Goal: Transaction & Acquisition: Book appointment/travel/reservation

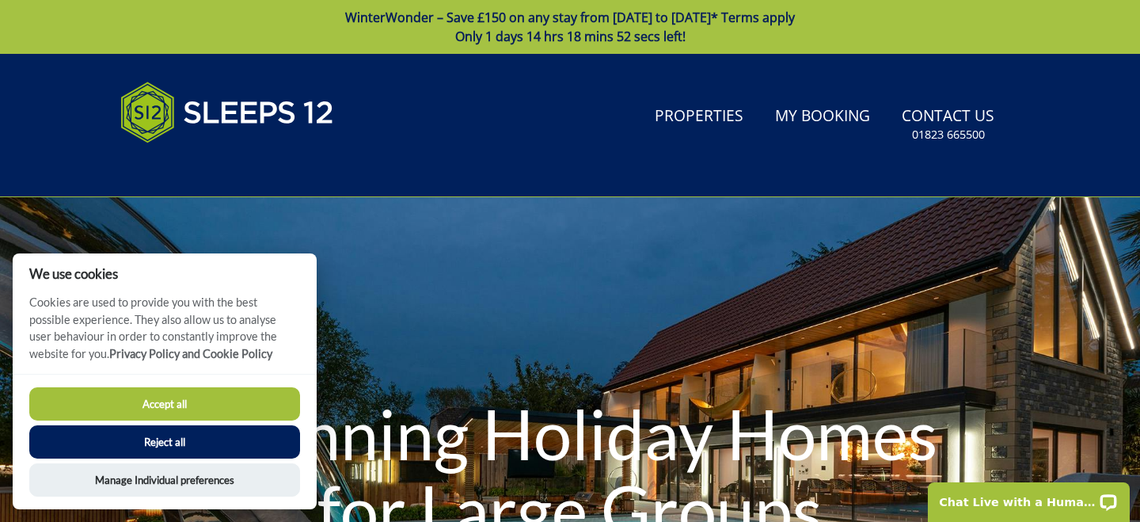
click at [177, 394] on button "Accept all" at bounding box center [164, 403] width 271 height 33
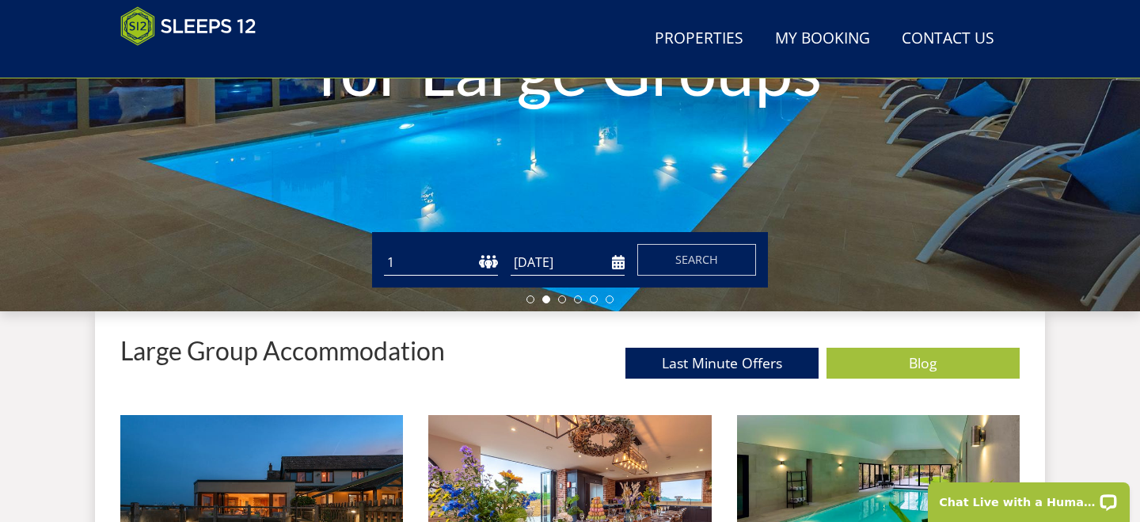
scroll to position [393, 0]
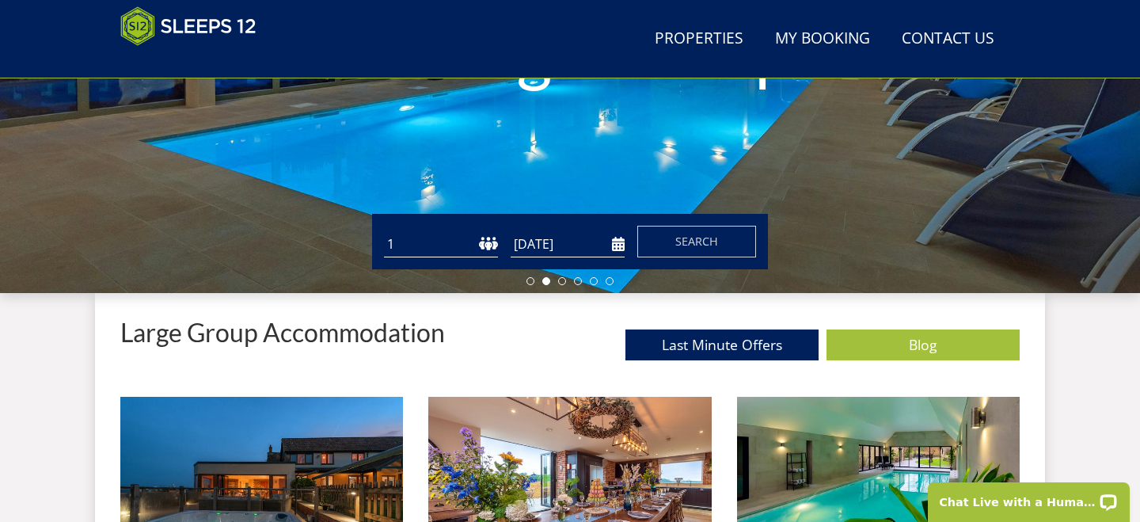
click at [412, 242] on select "1 2 3 4 5 6 7 8 9 10 11 12 13 14 15 16 17 18 19 20 21 22 23 24 25 26 27 28 29 3…" at bounding box center [441, 244] width 114 height 26
select select "12"
click at [545, 245] on input "[DATE]" at bounding box center [568, 244] width 114 height 26
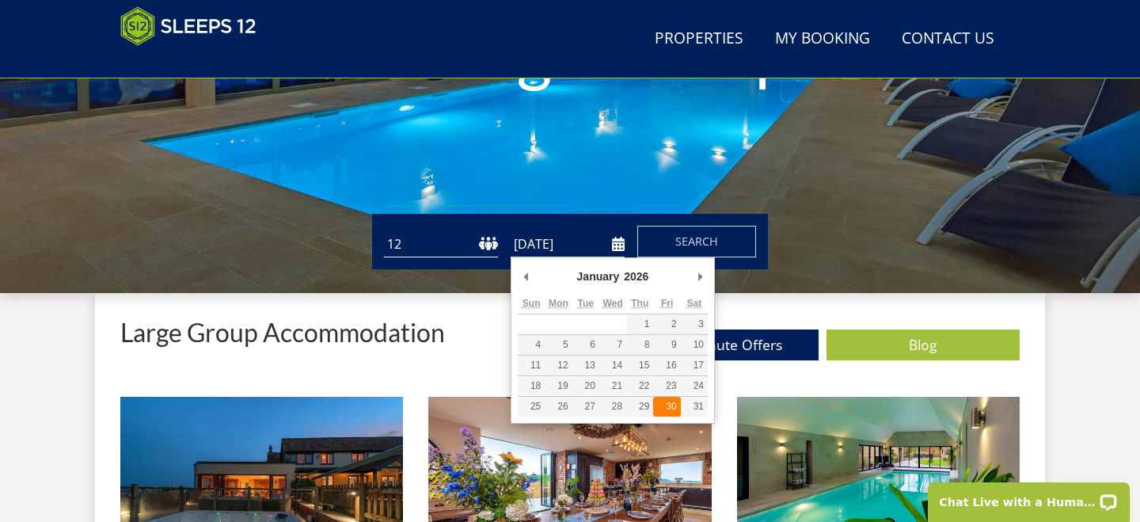
type input "30/01/2026"
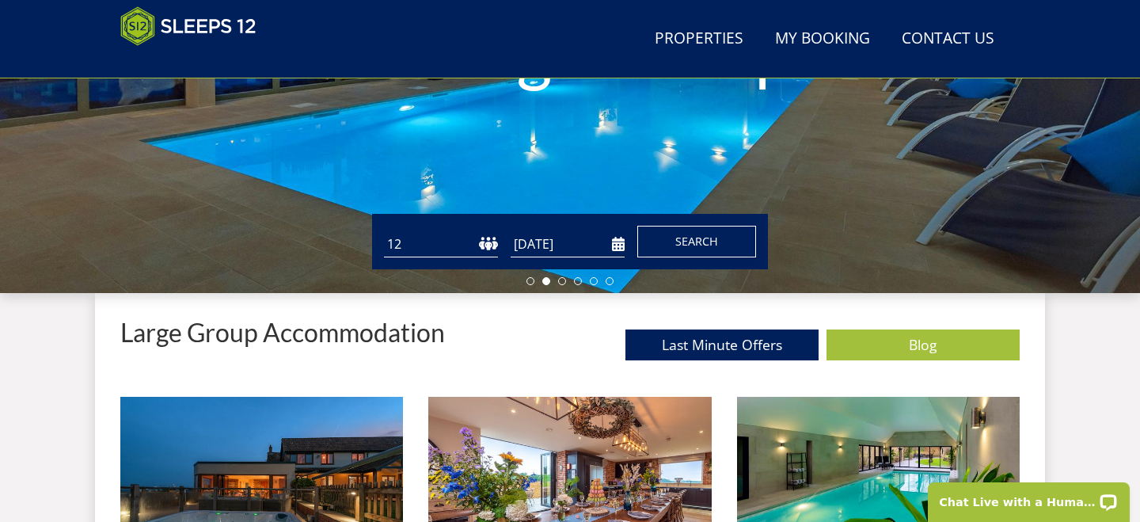
click at [706, 249] on button "Search" at bounding box center [696, 242] width 119 height 32
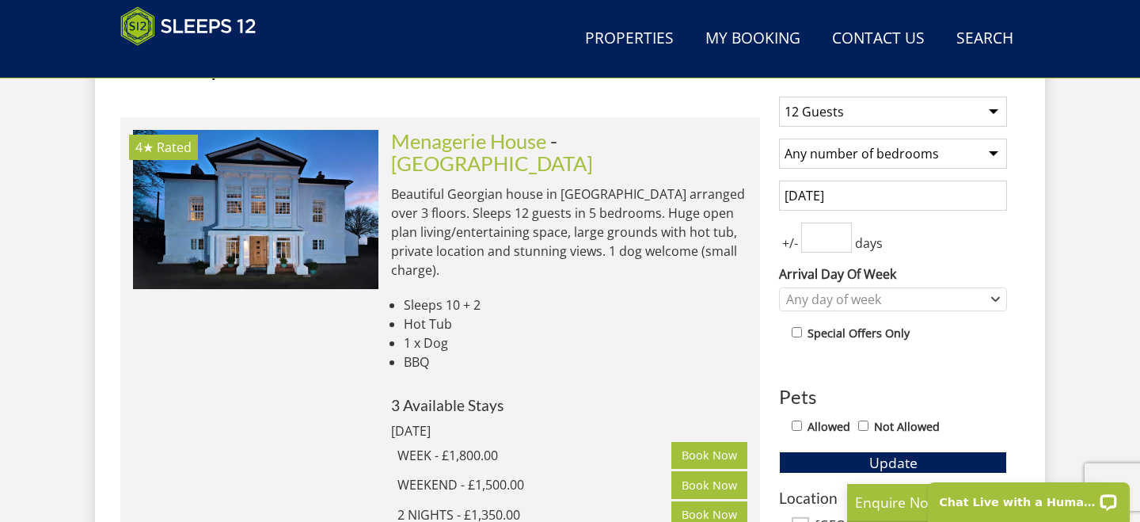
scroll to position [647, 0]
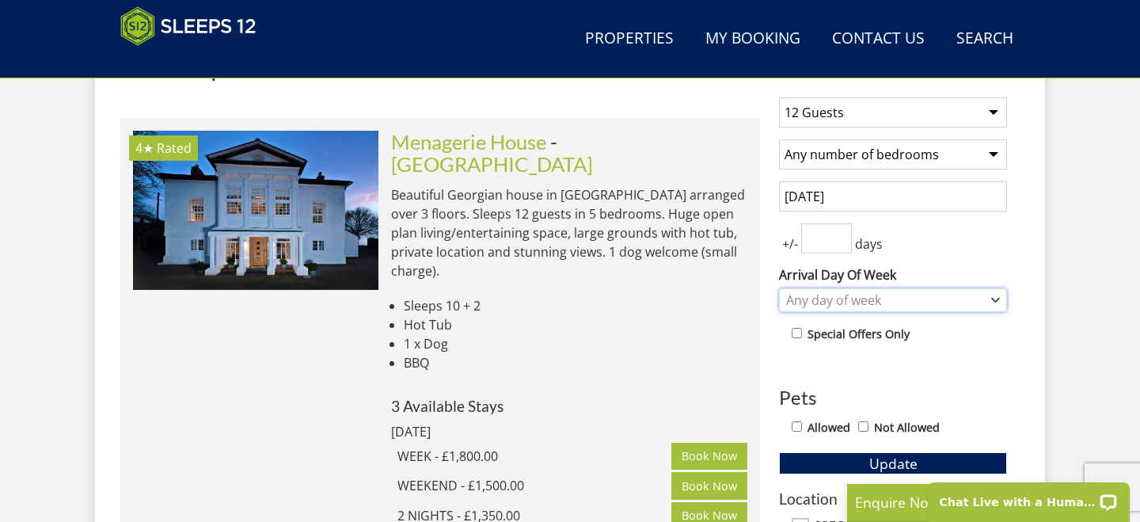
click at [819, 299] on div "Any day of week" at bounding box center [884, 299] width 205 height 17
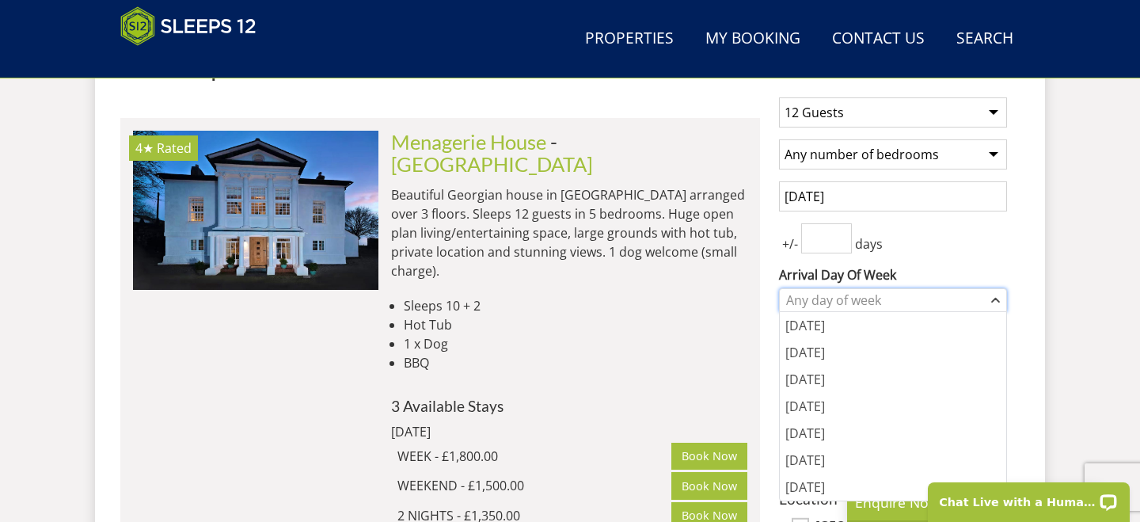
click at [819, 299] on div "Any day of week" at bounding box center [884, 299] width 205 height 17
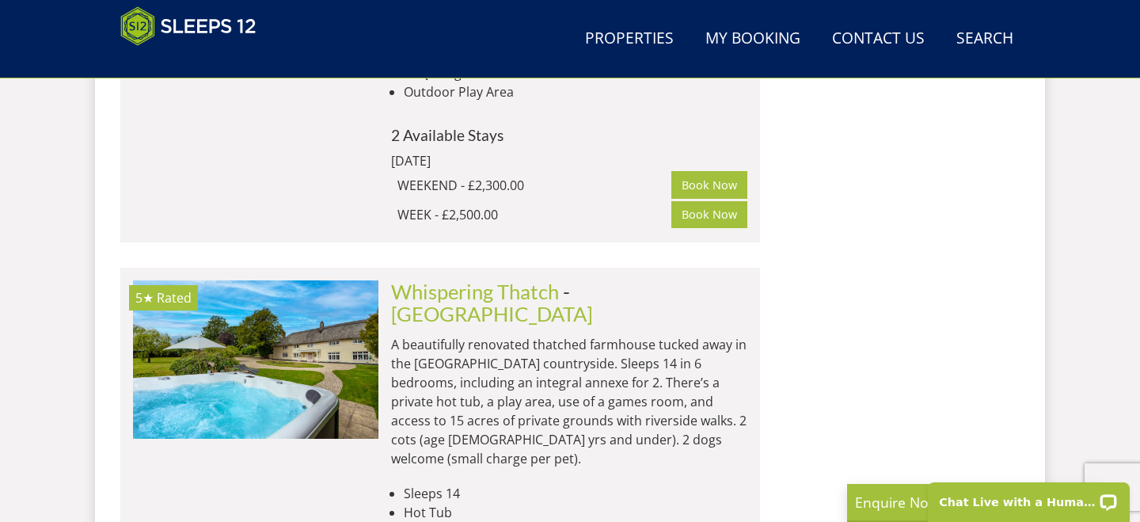
scroll to position [4985, 0]
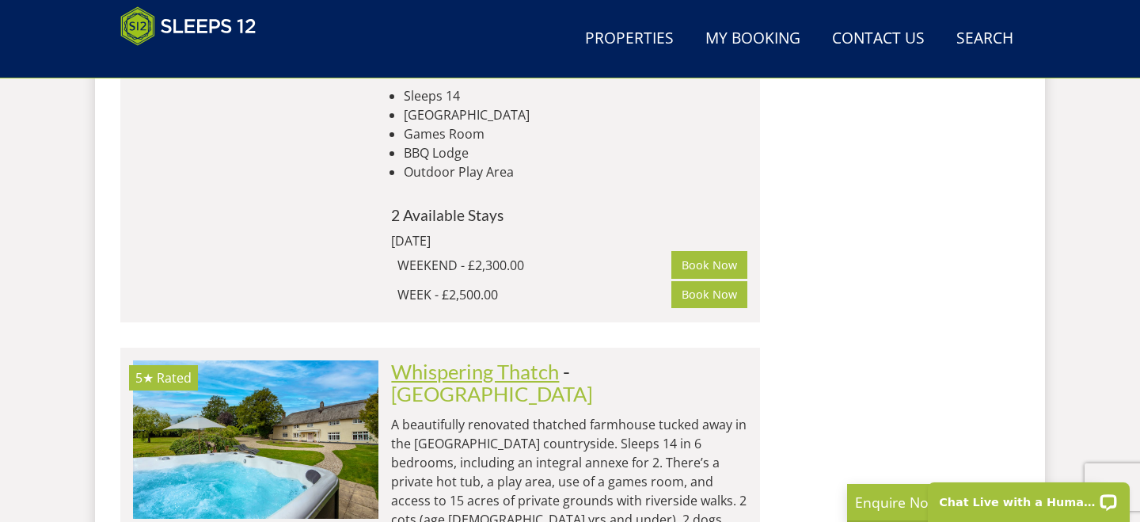
click at [547, 359] on link "Whispering Thatch" at bounding box center [475, 371] width 168 height 24
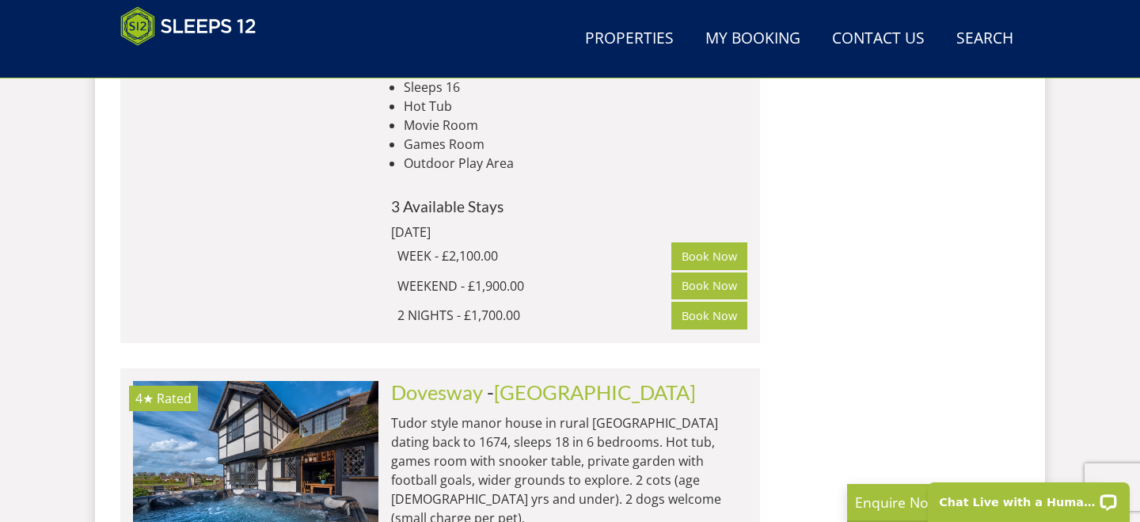
scroll to position [8892, 0]
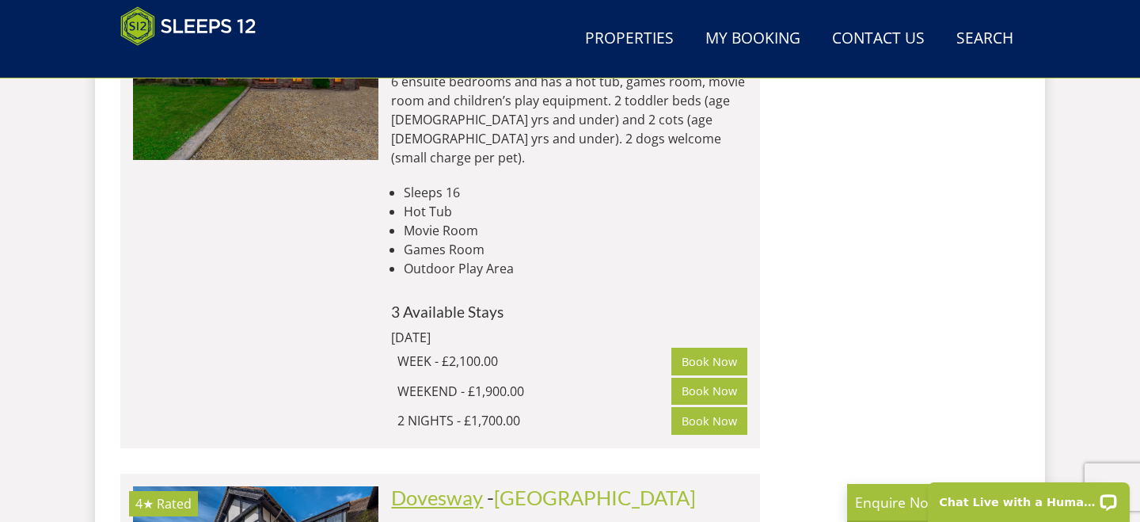
click at [471, 485] on link "Dovesway" at bounding box center [437, 497] width 92 height 24
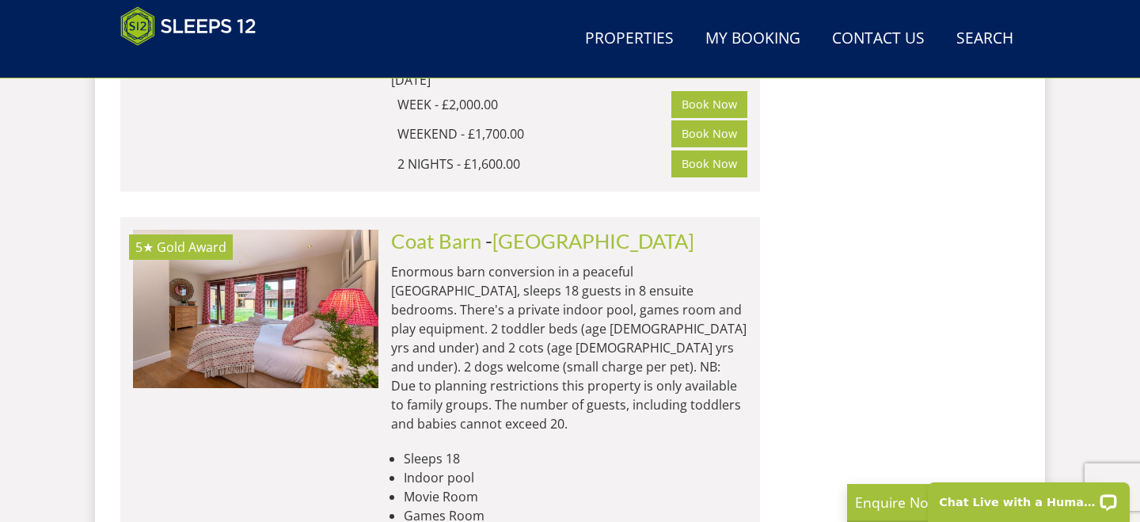
scroll to position [9492, 0]
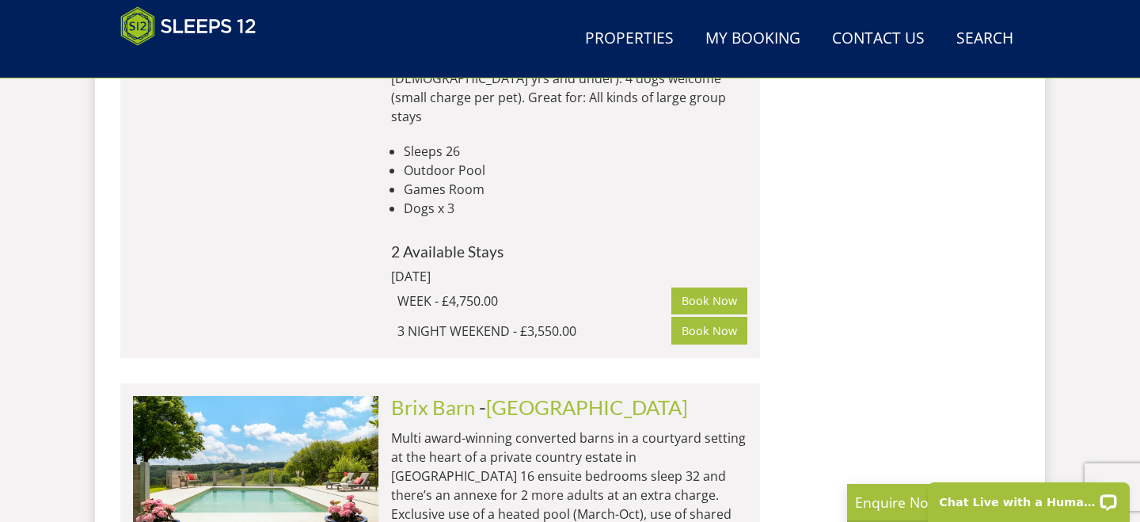
scroll to position [16960, 0]
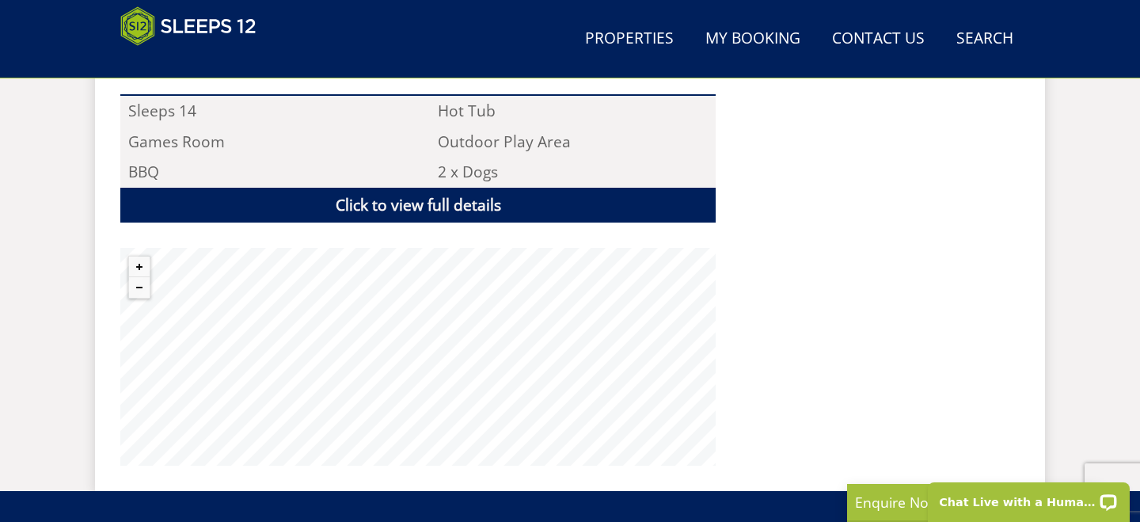
scroll to position [1155, 0]
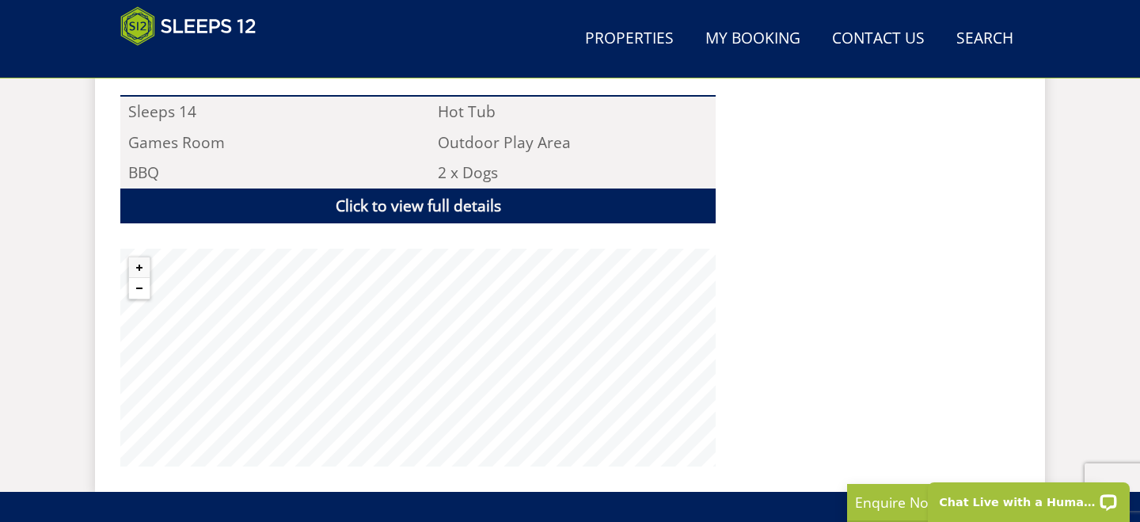
click at [138, 286] on button "Zoom out" at bounding box center [139, 288] width 21 height 21
click at [139, 286] on button "Zoom out" at bounding box center [139, 288] width 21 height 21
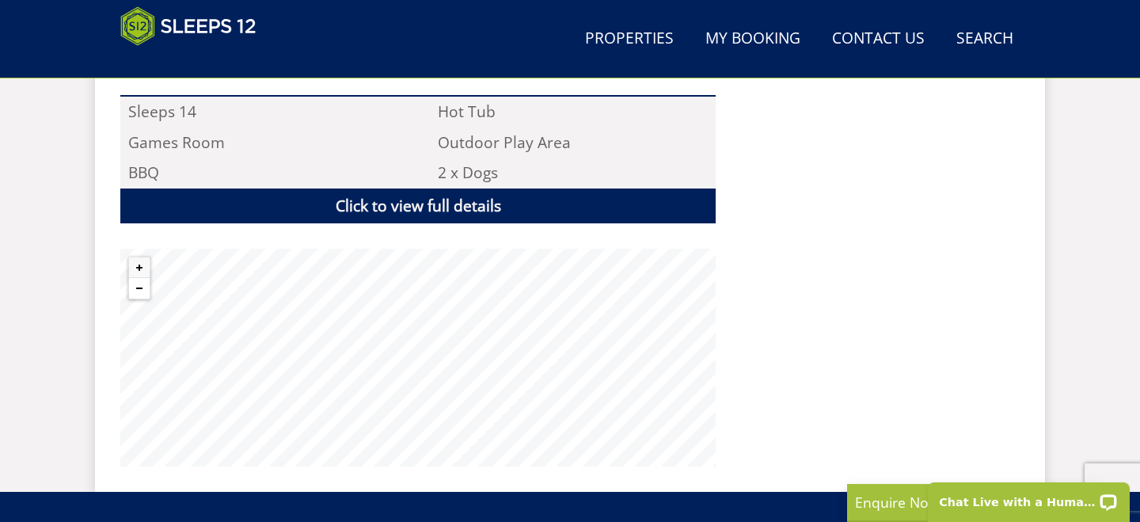
click at [139, 286] on button "Zoom out" at bounding box center [139, 288] width 21 height 21
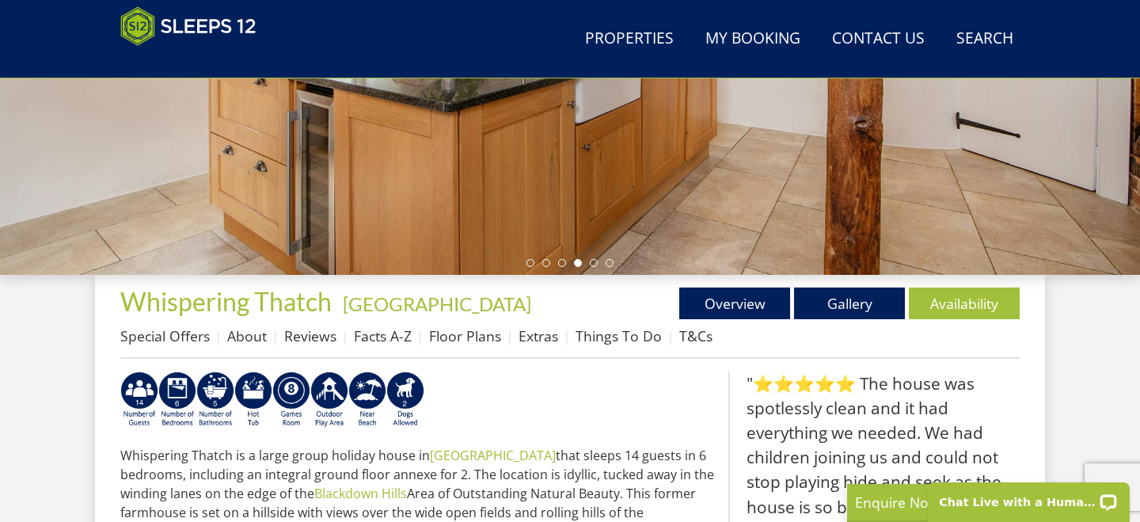
scroll to position [382, 0]
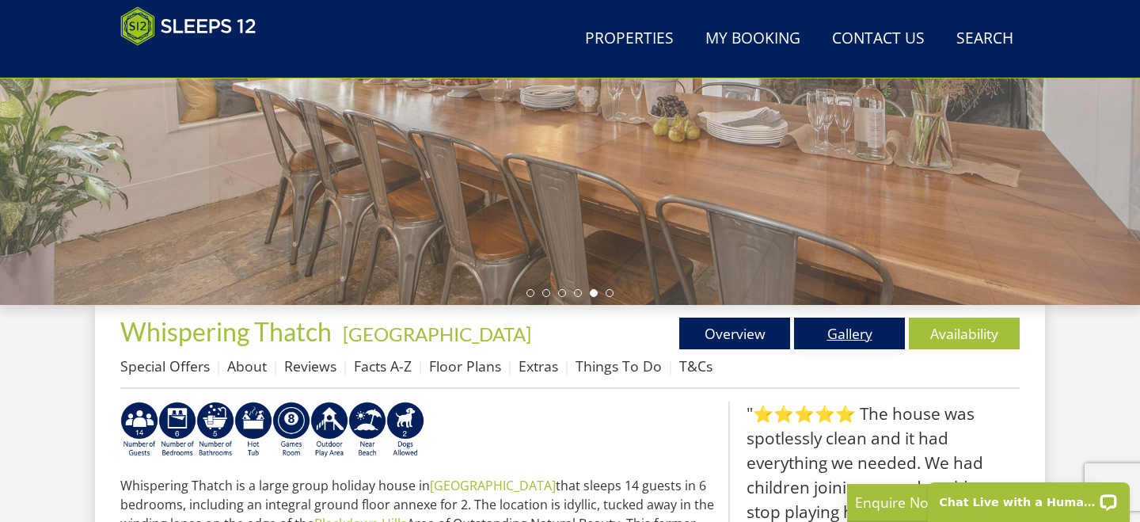
click at [854, 336] on link "Gallery" at bounding box center [849, 333] width 111 height 32
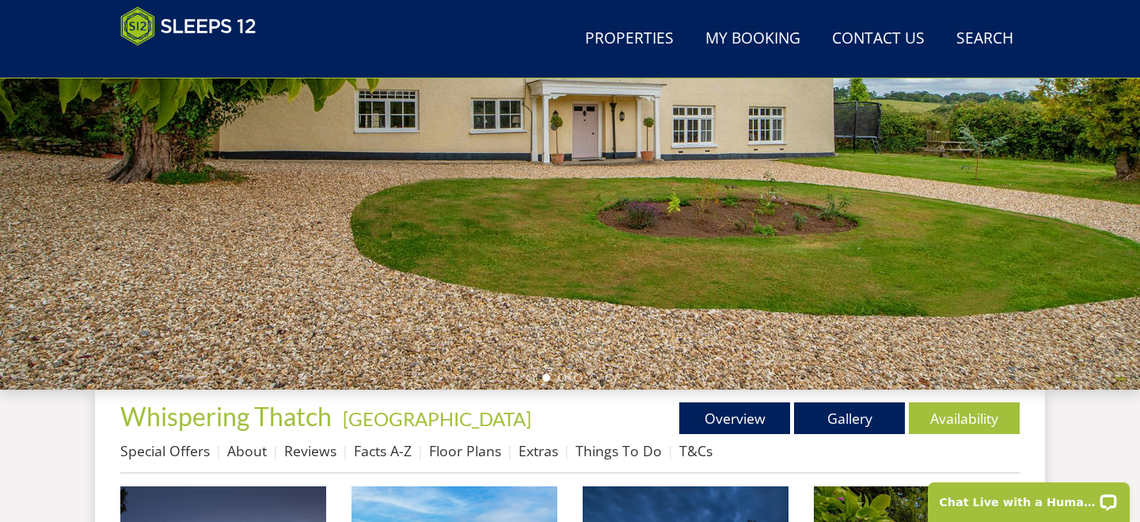
scroll to position [298, 0]
click at [922, 428] on link "Availability" at bounding box center [964, 417] width 111 height 32
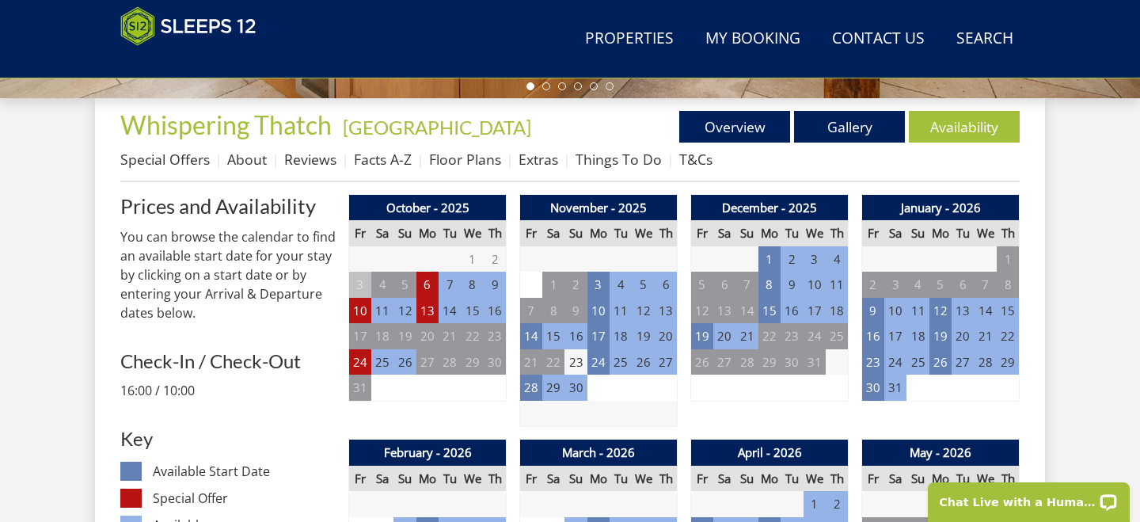
scroll to position [614, 0]
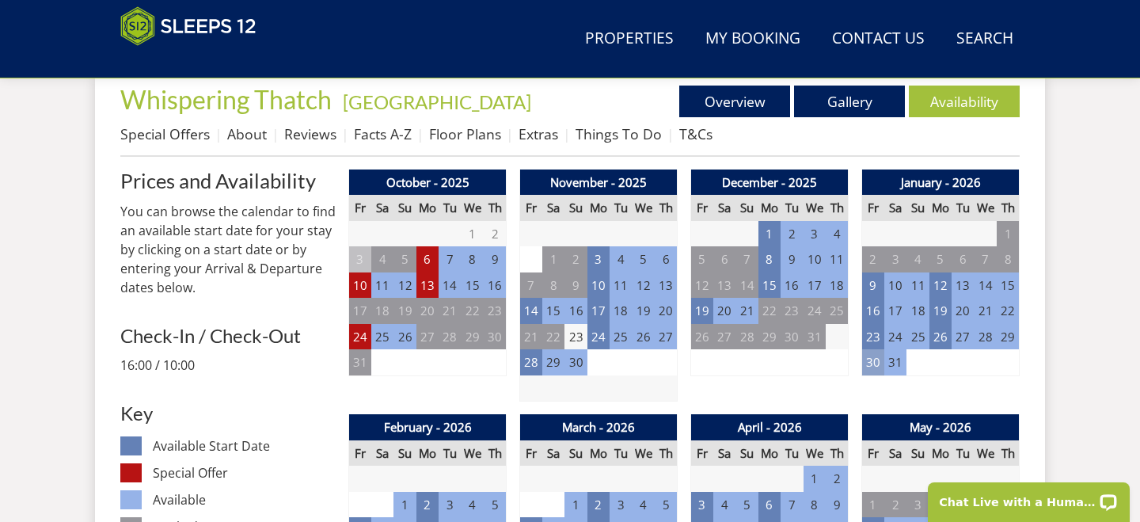
click at [871, 365] on td "30" at bounding box center [873, 362] width 22 height 26
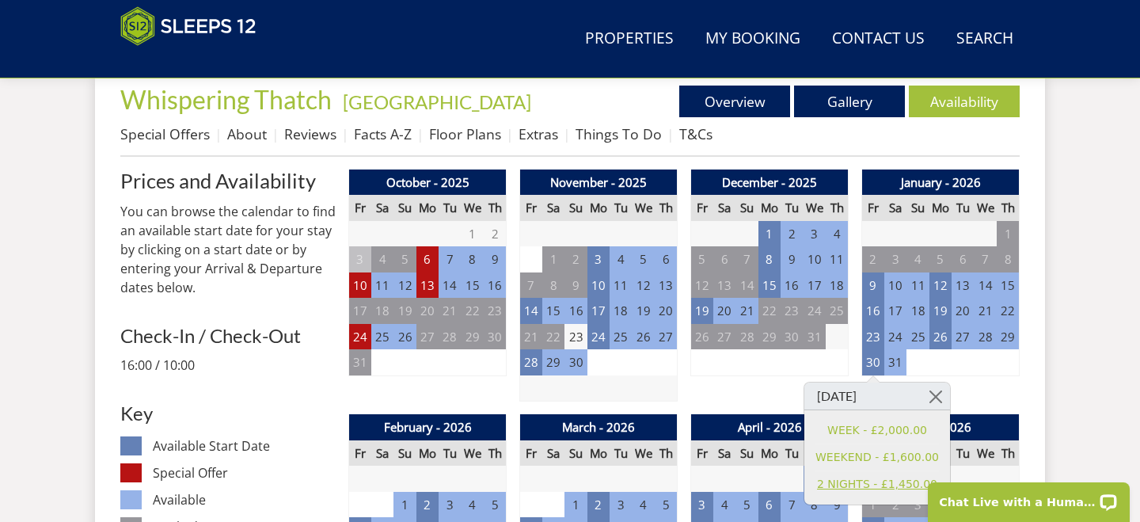
click at [838, 485] on link "2 NIGHTS - £1,450.00" at bounding box center [877, 484] width 124 height 17
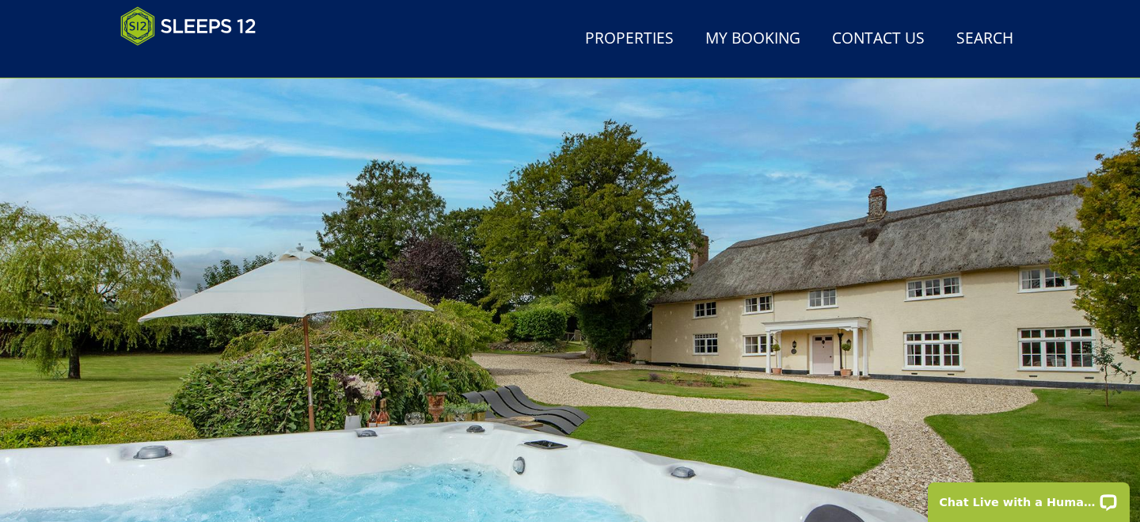
scroll to position [18, 0]
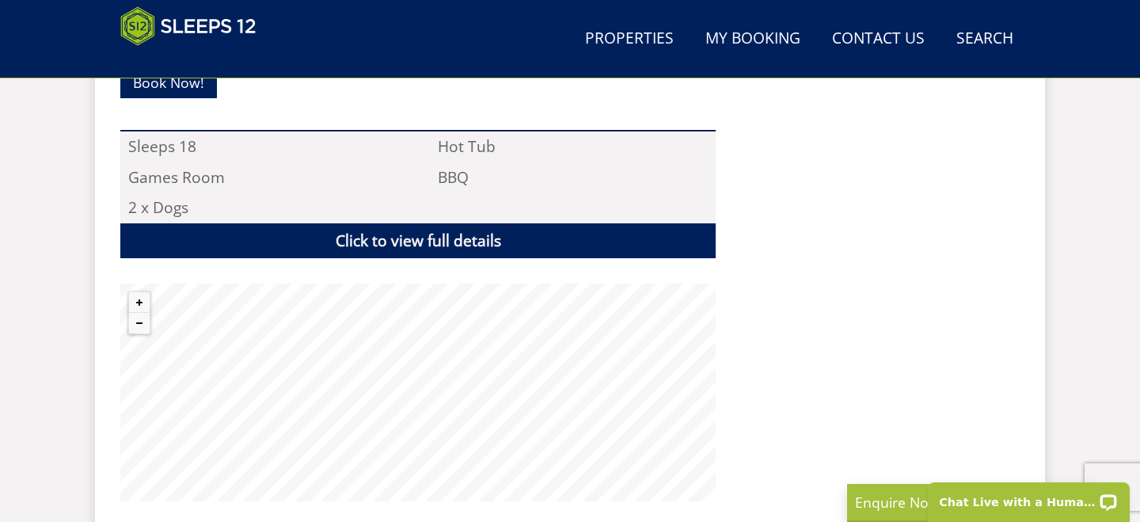
scroll to position [1095, 0]
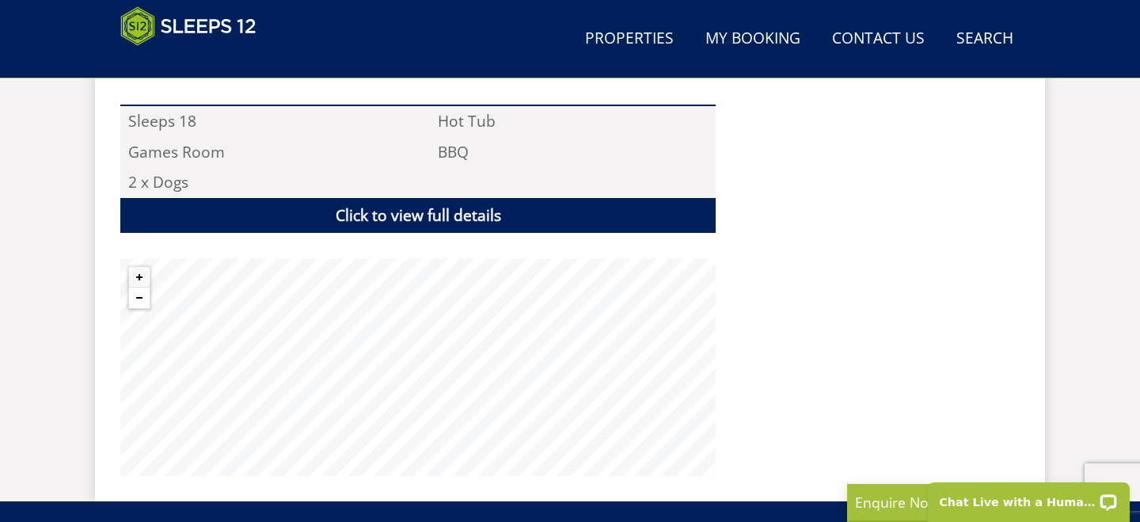
click at [137, 300] on button "Zoom out" at bounding box center [139, 297] width 21 height 21
click at [138, 300] on button "Zoom out" at bounding box center [139, 297] width 21 height 21
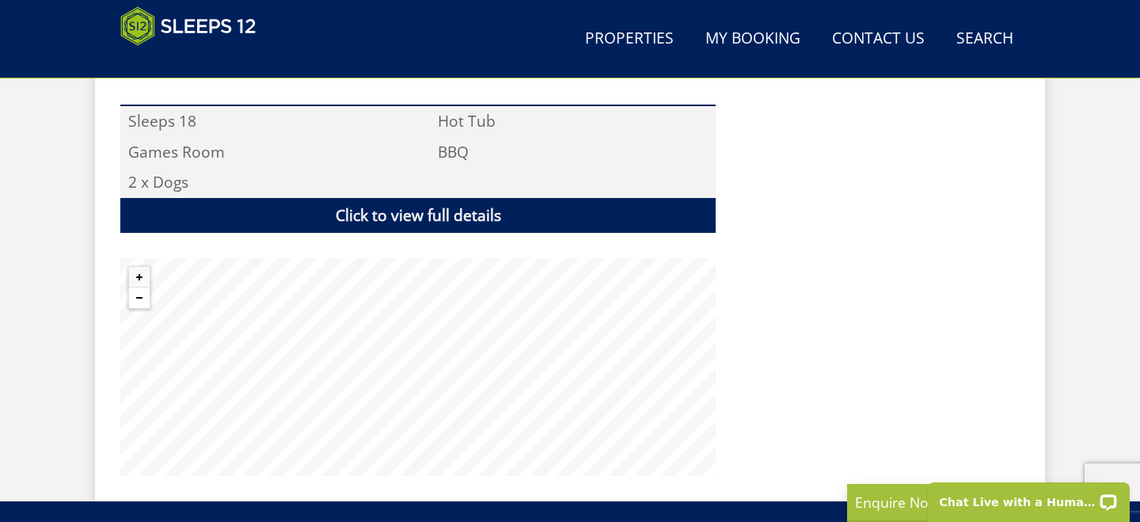
click at [138, 300] on button "Zoom out" at bounding box center [139, 297] width 21 height 21
click at [139, 300] on button "Zoom out" at bounding box center [139, 297] width 21 height 21
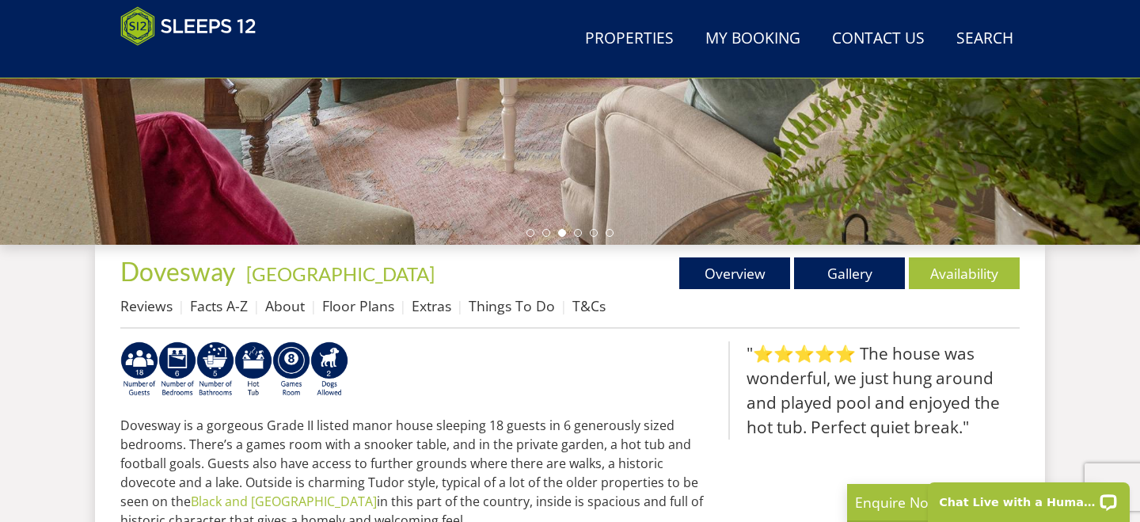
scroll to position [423, 0]
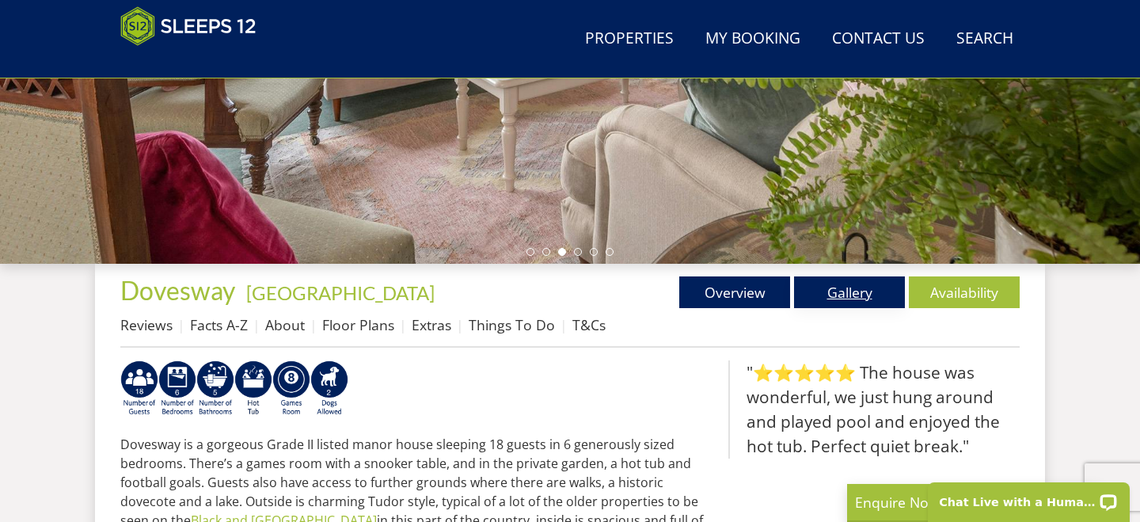
click at [845, 293] on link "Gallery" at bounding box center [849, 292] width 111 height 32
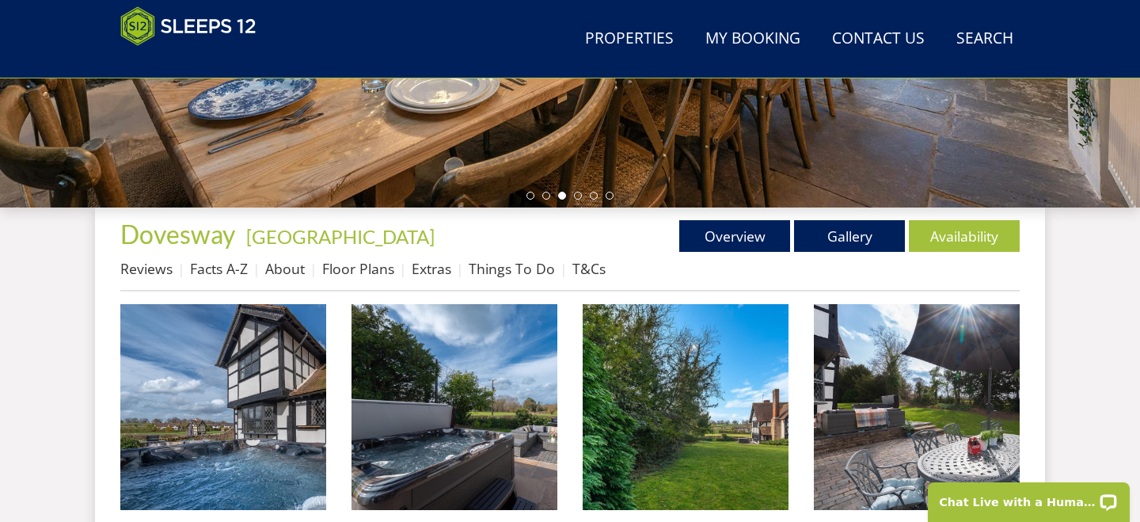
scroll to position [145, 0]
